Goal: Find specific page/section: Find specific page/section

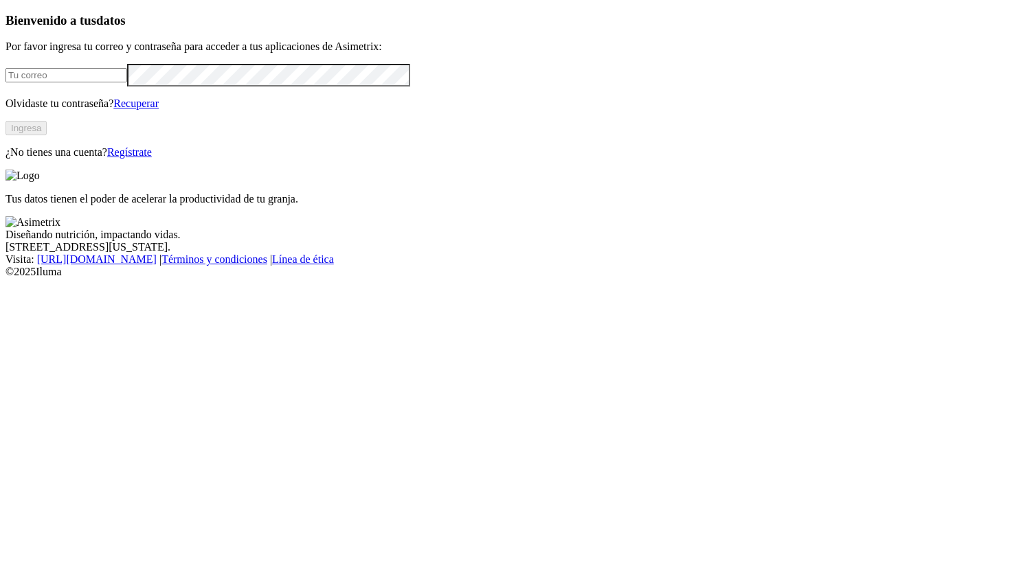
type input "[EMAIL_ADDRESS][DOMAIN_NAME]"
click input "submit" at bounding box center [0, 0] width 0 height 0
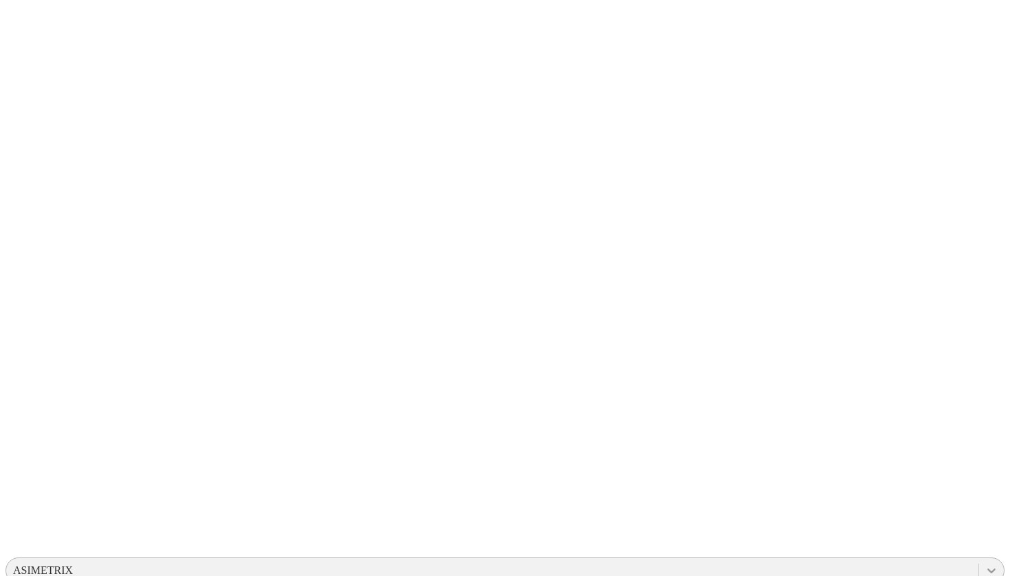
click at [979, 559] on div at bounding box center [991, 571] width 25 height 25
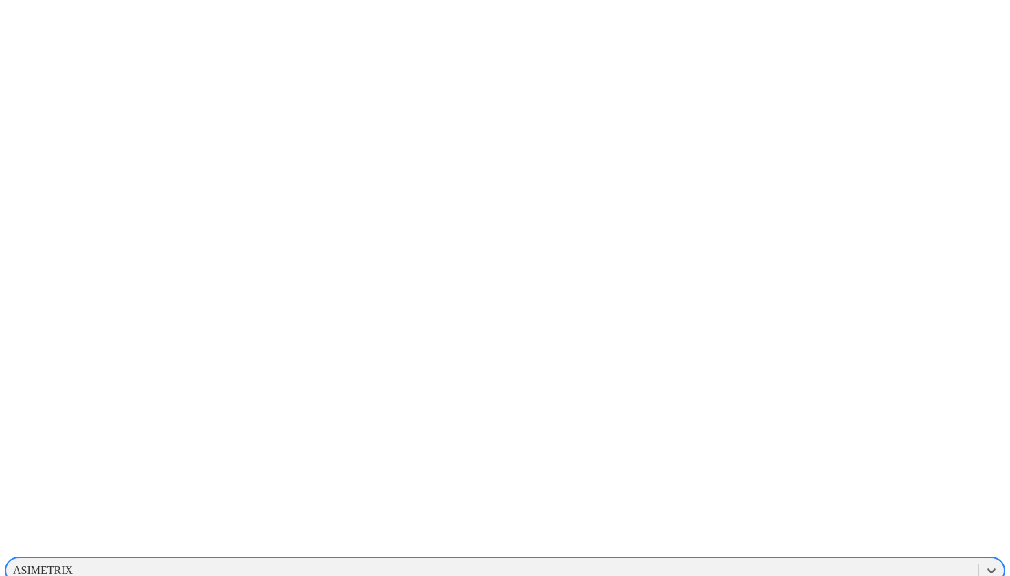
click at [813, 561] on div "CONSULTANTS" at bounding box center [492, 571] width 972 height 21
click at [140, 565] on div "EXPERIMENTALCERDOS" at bounding box center [76, 571] width 127 height 12
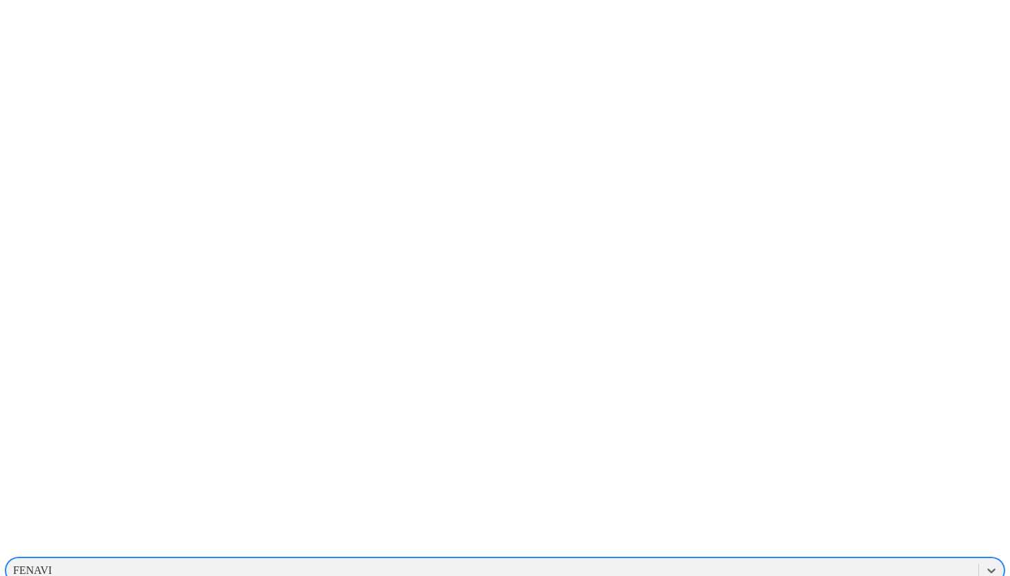
click at [768, 561] on div "FENAVI" at bounding box center [492, 571] width 972 height 21
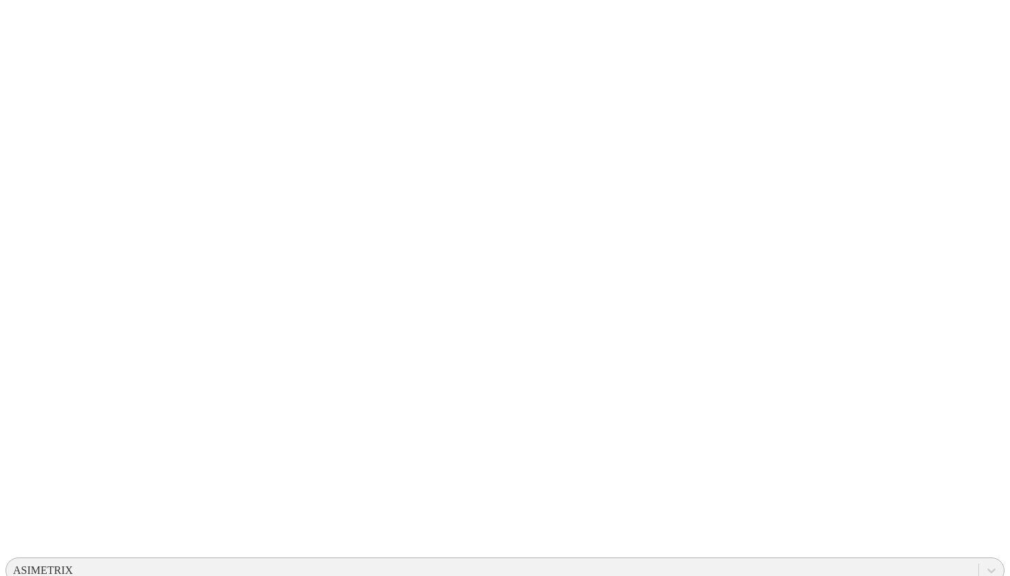
click at [787, 561] on div "ASIMETRIX" at bounding box center [492, 571] width 972 height 21
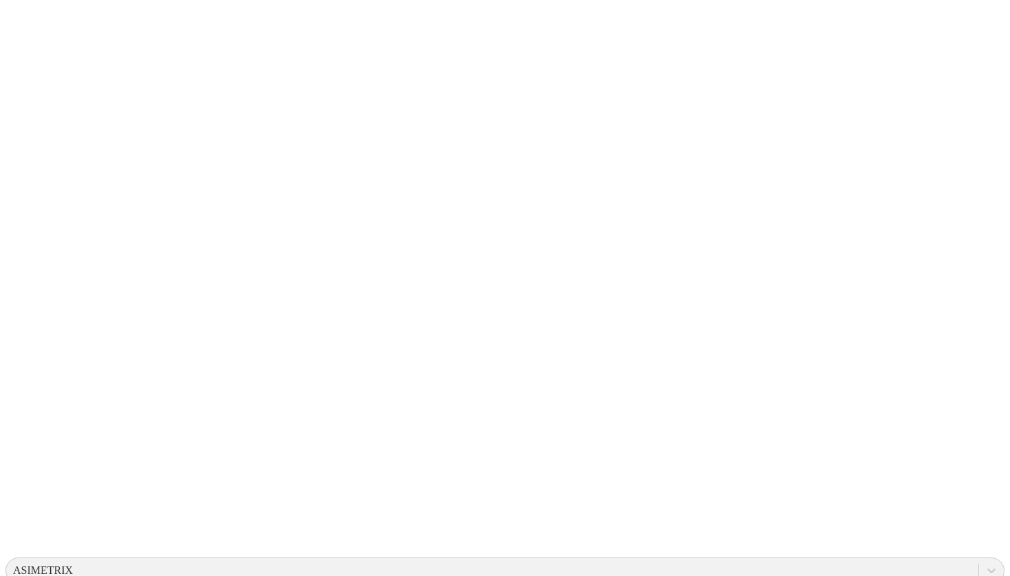
click at [27, 27] on icon at bounding box center [26, 280] width 43 height 550
type input "insylo"
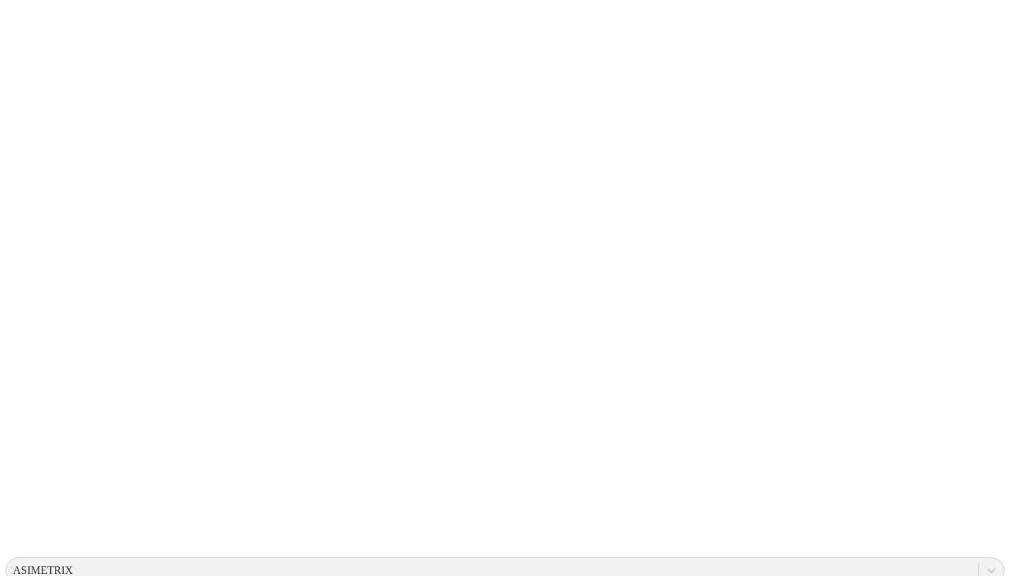
click at [28, 30] on icon at bounding box center [26, 280] width 43 height 550
